Goal: Check status

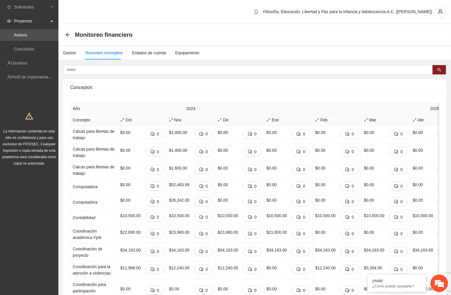
click at [27, 34] on link "Activos" at bounding box center [20, 35] width 13 height 5
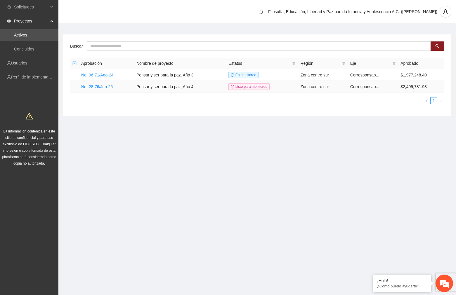
click at [105, 86] on link "No. 28-76/Jun-25" at bounding box center [97, 86] width 32 height 5
